Goal: Information Seeking & Learning: Learn about a topic

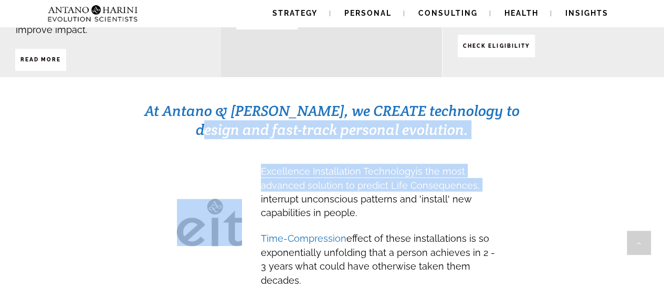
drag, startPoint x: 230, startPoint y: 117, endPoint x: 615, endPoint y: 163, distance: 387.6
click at [615, 163] on div "At Antano & Harini, we CREATE technology to design and fast-track personal evol…" at bounding box center [332, 203] width 617 height 205
click at [465, 160] on span "Excellence Installation Technology is the most advanced solution to predict Lif…" at bounding box center [370, 190] width 219 height 60
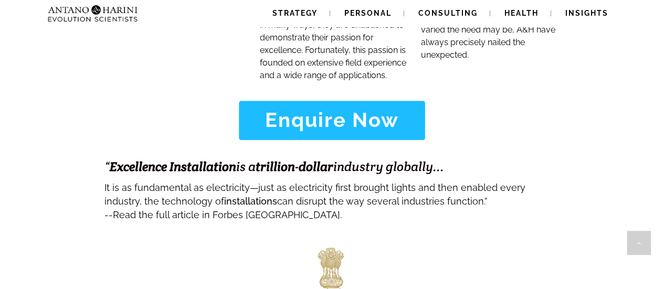
scroll to position [4267, 0]
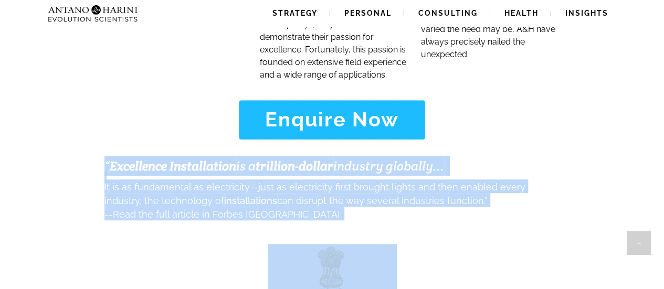
drag, startPoint x: 83, startPoint y: 89, endPoint x: 587, endPoint y: 193, distance: 513.9
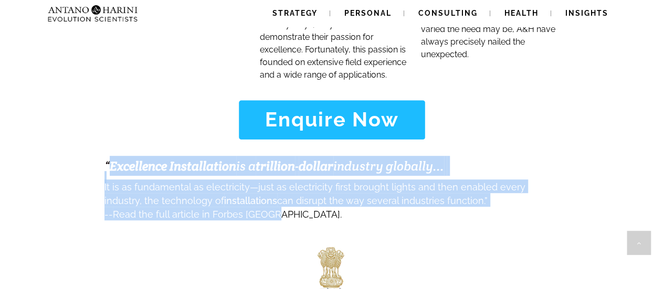
drag, startPoint x: 110, startPoint y: 93, endPoint x: 578, endPoint y: 138, distance: 470.4
click at [320, 182] on span "It is as fundamental as electricity—just as electricity first brought lights an…" at bounding box center [314, 194] width 421 height 25
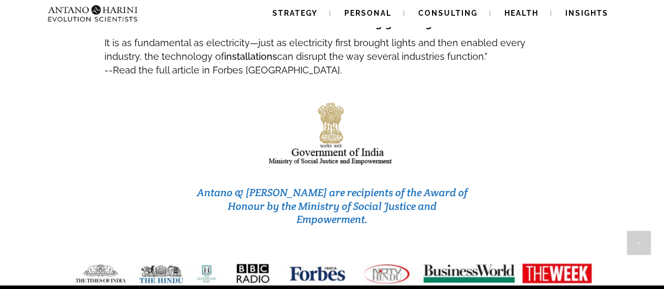
scroll to position [4411, 0]
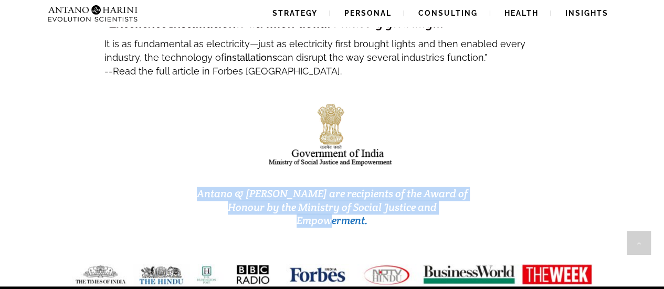
drag, startPoint x: 196, startPoint y: 115, endPoint x: 453, endPoint y: 134, distance: 256.9
click at [453, 179] on div "Antano & [PERSON_NAME] are recipients of the Award of Honour by the Ministry of…" at bounding box center [328, 207] width 286 height 57
click at [453, 187] on h3 "Antano & [PERSON_NAME] are recipients of the Award of Honour by the Ministry of…" at bounding box center [332, 207] width 277 height 40
drag, startPoint x: 448, startPoint y: 138, endPoint x: 198, endPoint y: 124, distance: 250.3
click at [198, 187] on h3 "Antano & [PERSON_NAME] are recipients of the Award of Honour by the Ministry of…" at bounding box center [332, 207] width 277 height 40
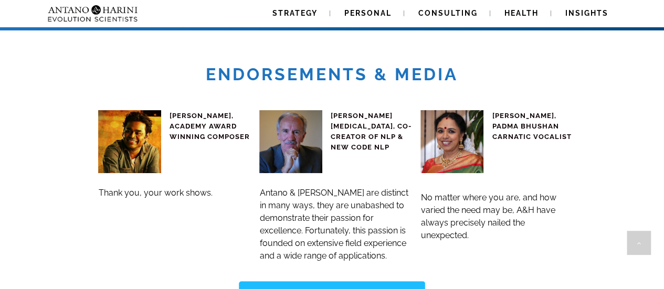
scroll to position [4085, 0]
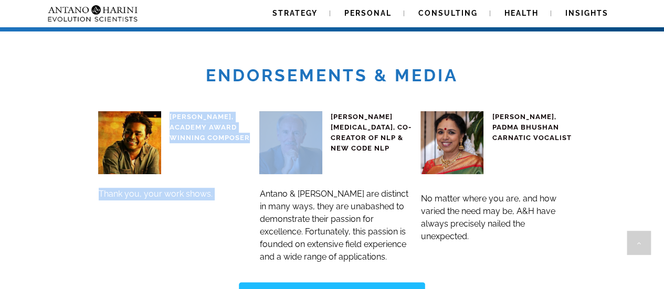
drag, startPoint x: 170, startPoint y: 50, endPoint x: 268, endPoint y: 71, distance: 99.9
click at [268, 90] on div "A R RAHMAN, ACADEMY AWARD WINNING COMPOSER Thank you, your work shows. JOHN GRI…" at bounding box center [332, 181] width 484 height 182
click at [157, 157] on div "A R RAHMAN, ACADEMY AWARD WINNING COMPOSER Thank you, your work shows." at bounding box center [174, 181] width 153 height 166
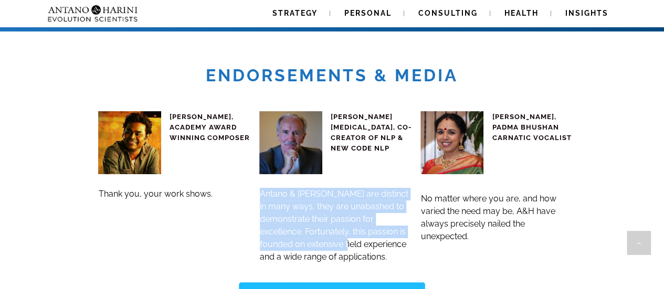
drag, startPoint x: 260, startPoint y: 124, endPoint x: 376, endPoint y: 178, distance: 127.8
click at [376, 189] on span "Antano & [PERSON_NAME] are distinct in many ways, they are unabashed to demonst…" at bounding box center [334, 225] width 149 height 73
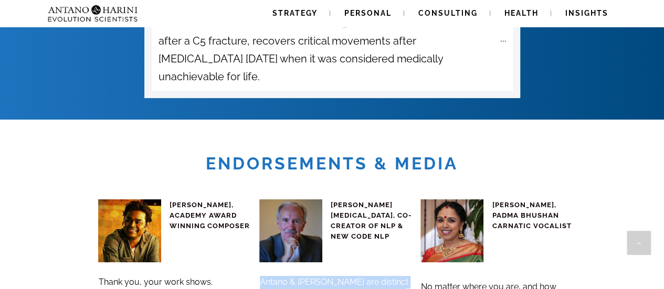
scroll to position [3996, 0]
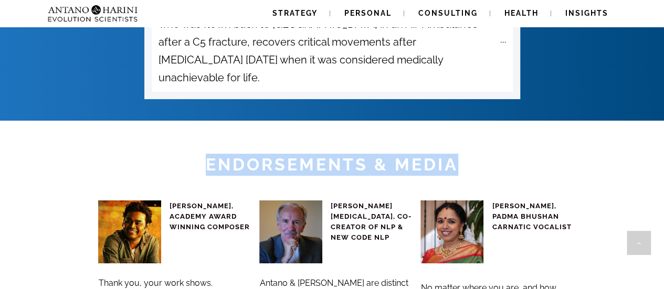
drag, startPoint x: 202, startPoint y: 91, endPoint x: 521, endPoint y: 100, distance: 318.8
click at [521, 154] on h1 "Endorsements & Media" at bounding box center [332, 165] width 661 height 22
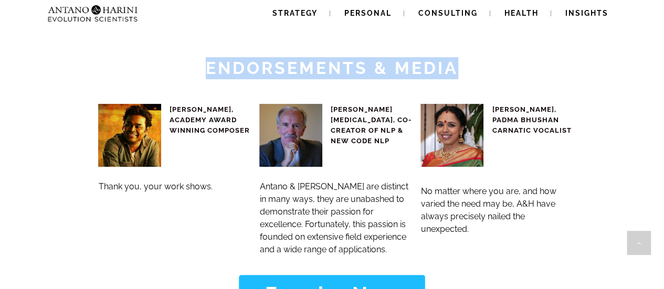
scroll to position [4093, 0]
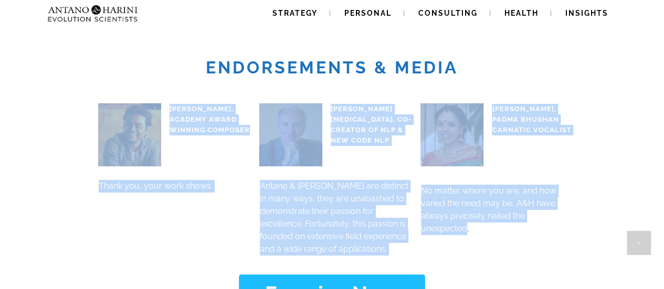
drag, startPoint x: 467, startPoint y: 158, endPoint x: 79, endPoint y: 58, distance: 400.6
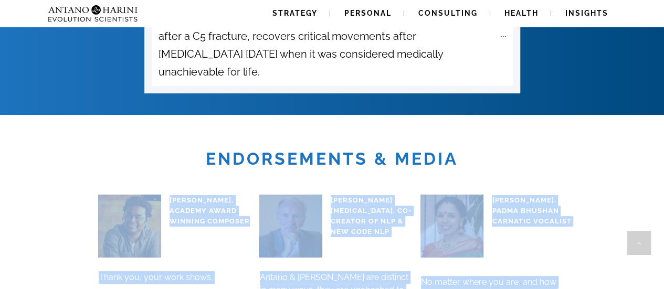
click at [225, 174] on div "A R RAHMAN, ACADEMY AWARD WINNING COMPOSER Thank you, your work shows. JOHN GRI…" at bounding box center [332, 265] width 484 height 182
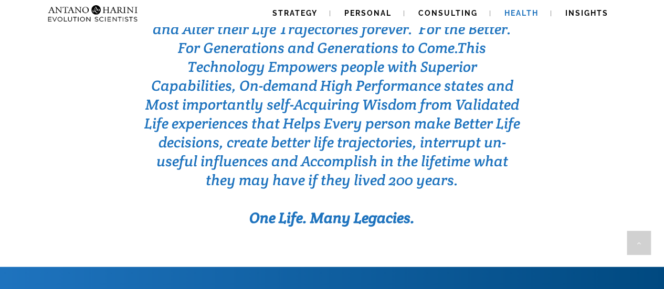
scroll to position [3413, 0]
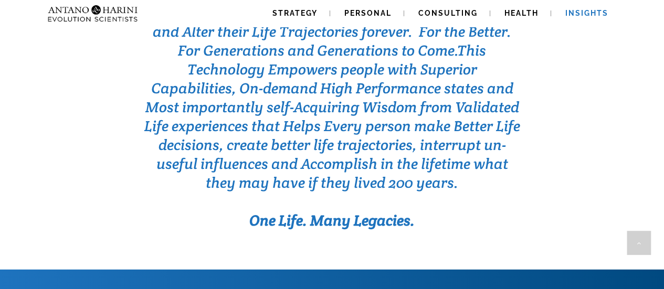
click at [574, 10] on span "Insights" at bounding box center [586, 13] width 43 height 8
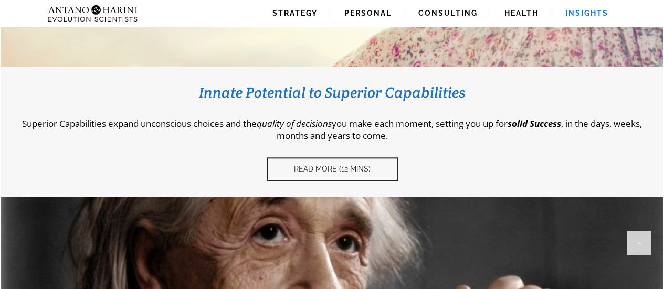
scroll to position [475, 0]
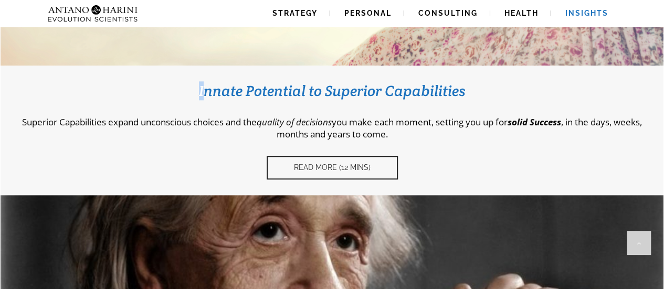
drag, startPoint x: 203, startPoint y: 86, endPoint x: 648, endPoint y: 138, distance: 448.8
click at [648, 138] on div "Innate Potential to Superior Capabilities Superior Capabilities expand unconsci…" at bounding box center [332, 131] width 663 height 130
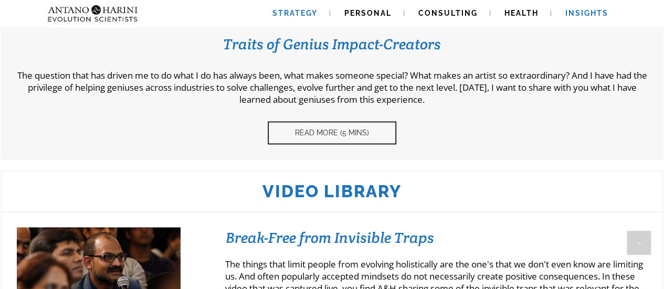
scroll to position [802, 0]
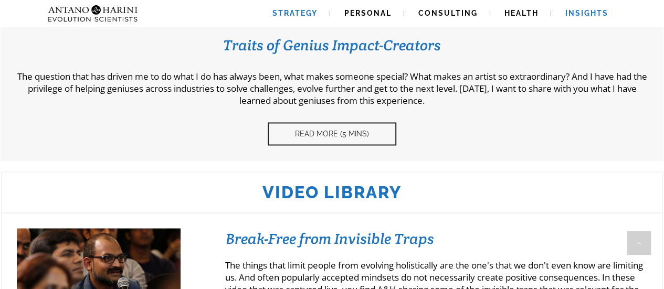
click at [279, 17] on span "Strategy" at bounding box center [294, 13] width 45 height 8
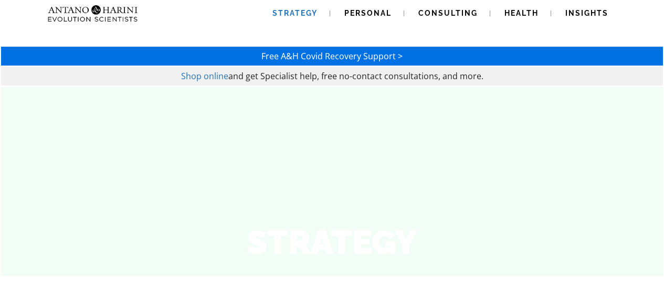
click at [67, 17] on img at bounding box center [72, 13] width 57 height 27
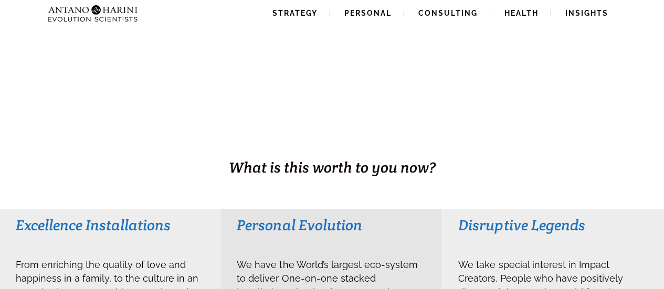
scroll to position [94, 0]
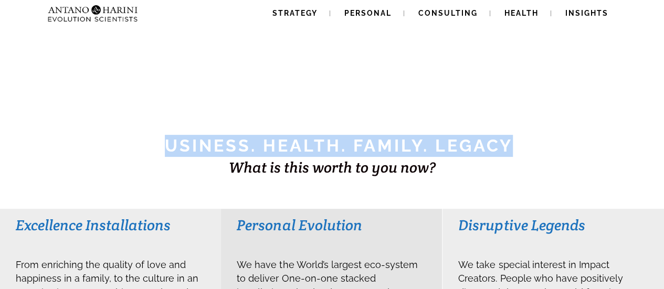
drag, startPoint x: 166, startPoint y: 144, endPoint x: 521, endPoint y: 146, distance: 354.9
click at [521, 146] on h1 "BUSINESS. HEALTH. Family. Legacy" at bounding box center [332, 146] width 662 height 22
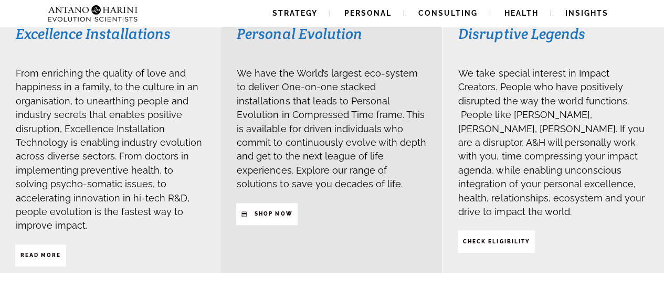
scroll to position [287, 0]
drag, startPoint x: 46, startPoint y: 71, endPoint x: 93, endPoint y: 85, distance: 49.2
click at [87, 82] on span "From enriching the quality of love and happiness in a family, to the culture in…" at bounding box center [109, 148] width 186 height 163
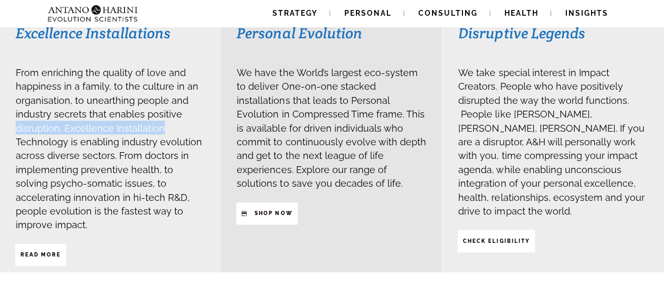
click at [188, 124] on h3 "From enriching the quality of love and happiness in a family, to the culture in…" at bounding box center [111, 148] width 190 height 166
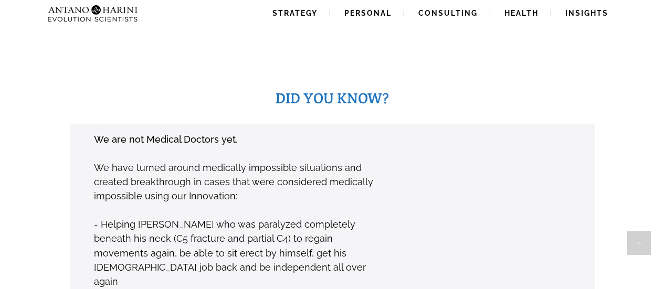
scroll to position [746, 0]
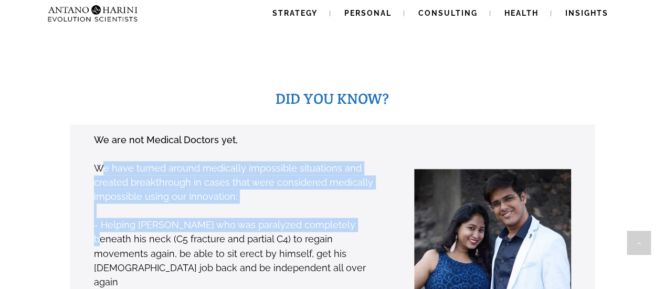
drag, startPoint x: 103, startPoint y: 143, endPoint x: 348, endPoint y: 208, distance: 253.1
click at [348, 208] on div "We are not Medical Doctors yet, We have turned around medically impossible situ…" at bounding box center [237, 281] width 288 height 299
click at [321, 204] on p at bounding box center [237, 211] width 287 height 14
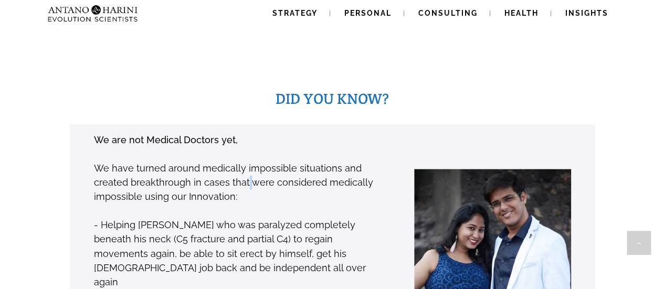
click at [245, 161] on p "We have turned around medically impossible situations and created breakthrough …" at bounding box center [237, 182] width 287 height 43
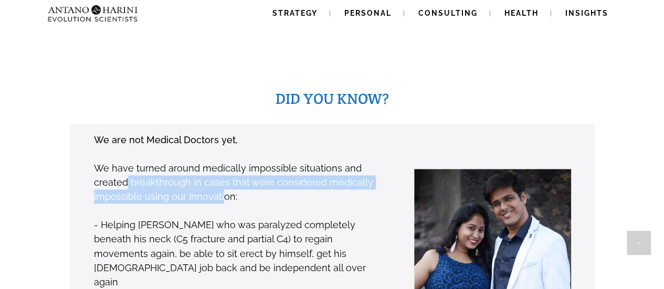
drag, startPoint x: 128, startPoint y: 160, endPoint x: 219, endPoint y: 170, distance: 92.4
click at [219, 170] on p "We have turned around medically impossible situations and created breakthrough …" at bounding box center [237, 182] width 287 height 43
click at [307, 165] on p "We have turned around medically impossible situations and created breakthrough …" at bounding box center [237, 182] width 287 height 43
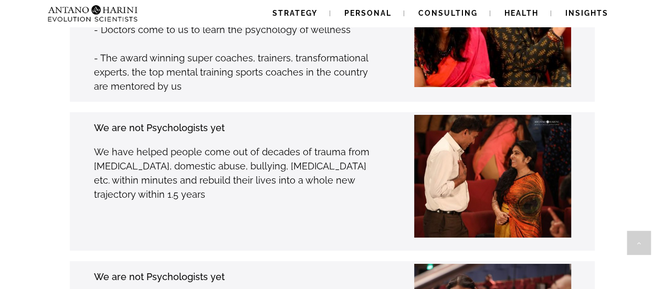
scroll to position [1736, 0]
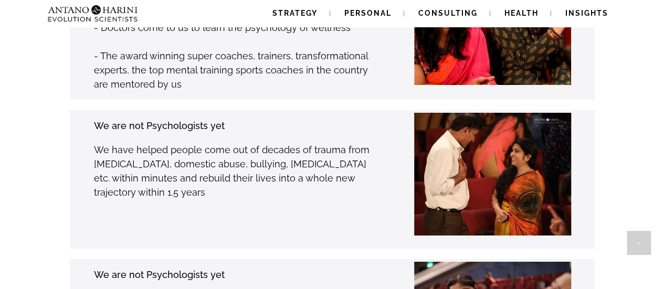
drag, startPoint x: 99, startPoint y: 101, endPoint x: 196, endPoint y: 139, distance: 104.7
click at [196, 143] on p "We have helped people come out of decades of trauma from [MEDICAL_DATA], domest…" at bounding box center [237, 171] width 287 height 57
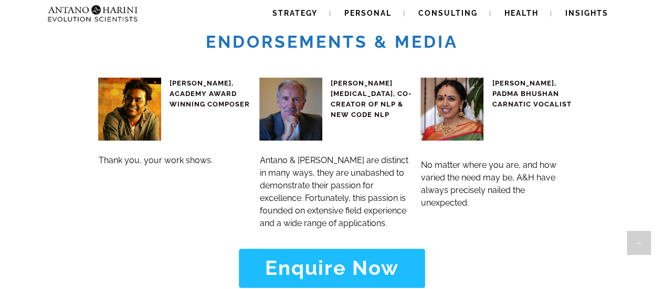
scroll to position [4114, 0]
